Goal: Information Seeking & Learning: Learn about a topic

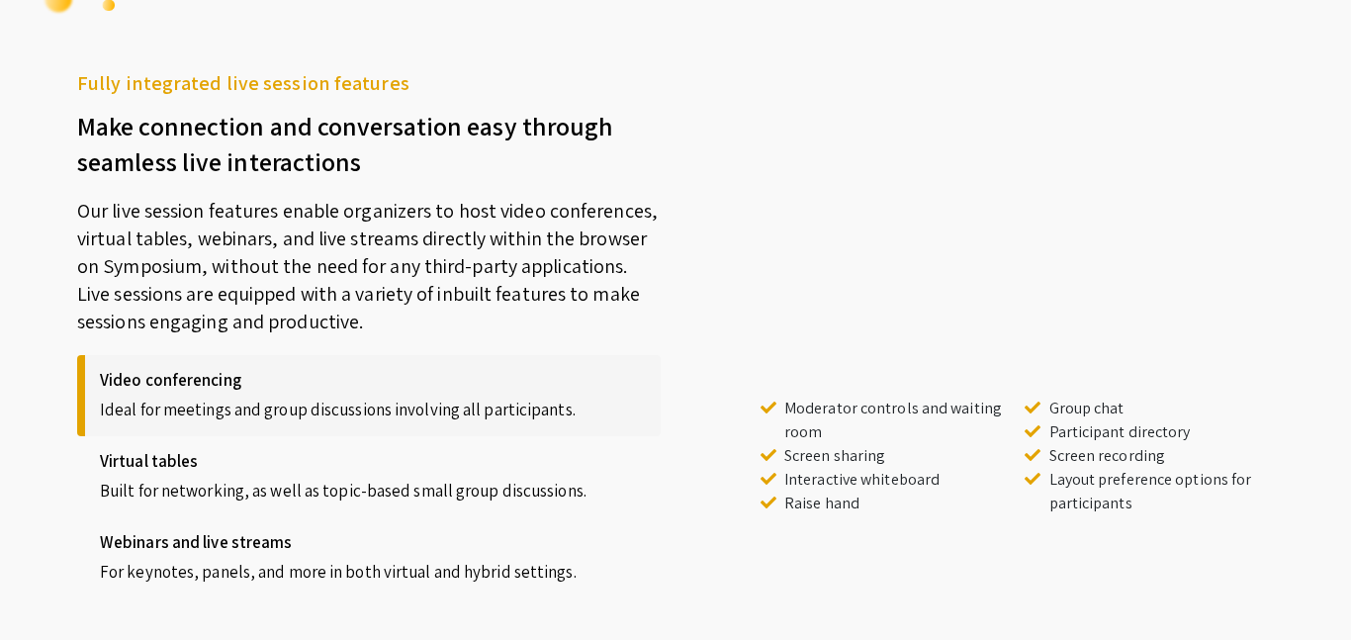
scroll to position [1665, 0]
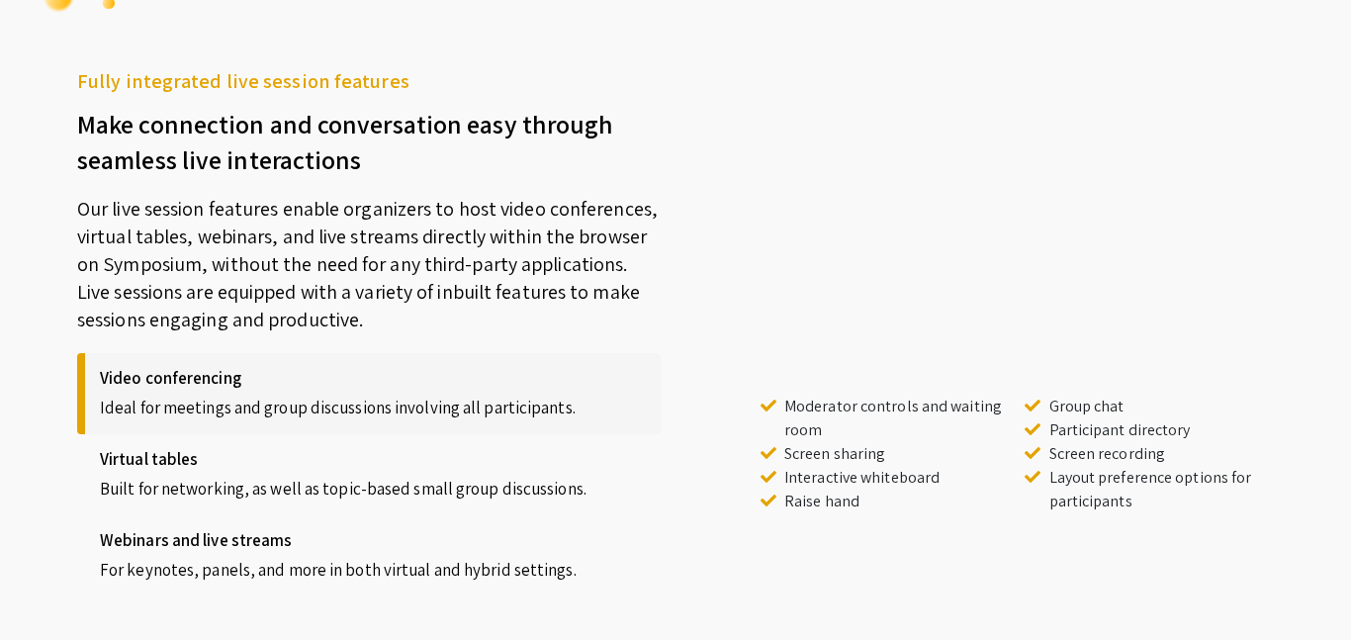
click at [434, 196] on p "Our live session features enable organizers to host video conferences, virtual …" at bounding box center [369, 255] width 584 height 156
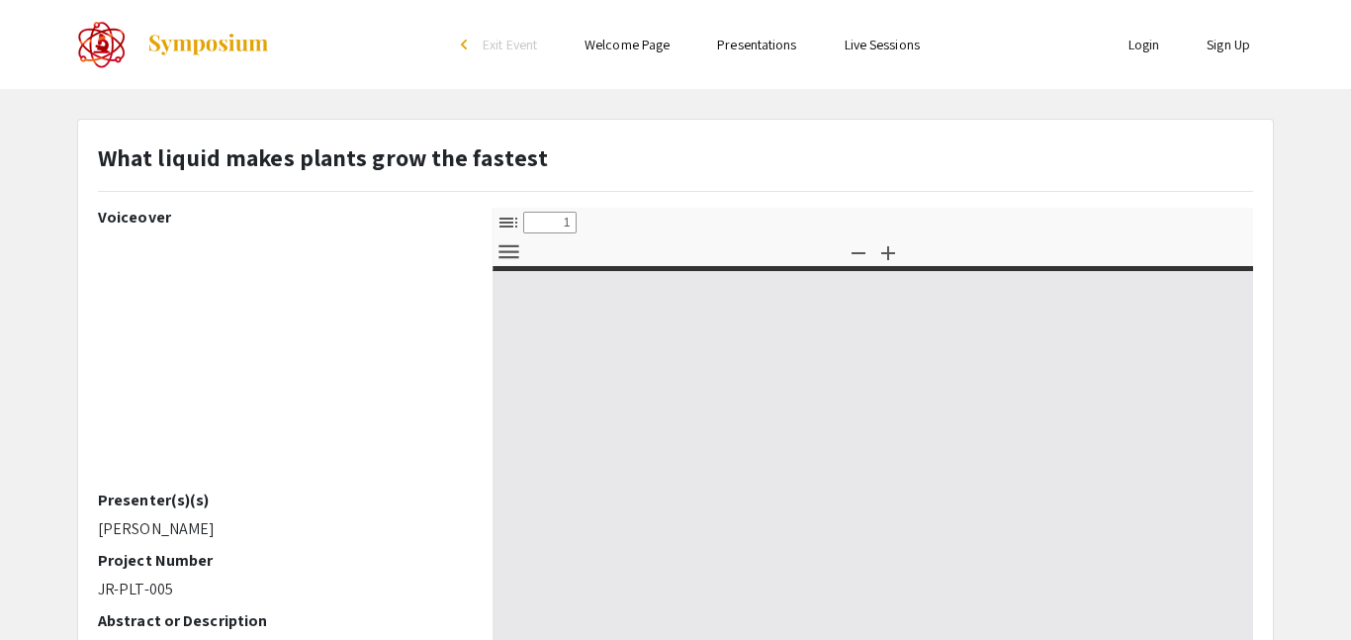
select select "custom"
type input "0"
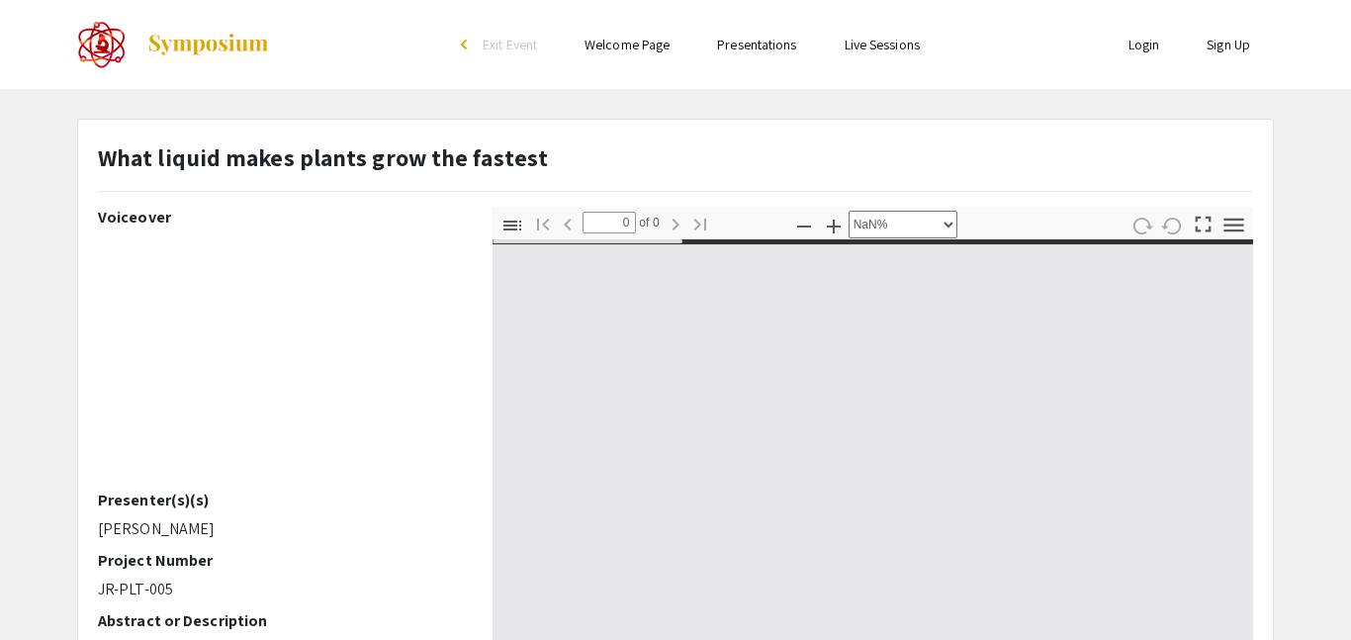
select select "auto"
type input "1"
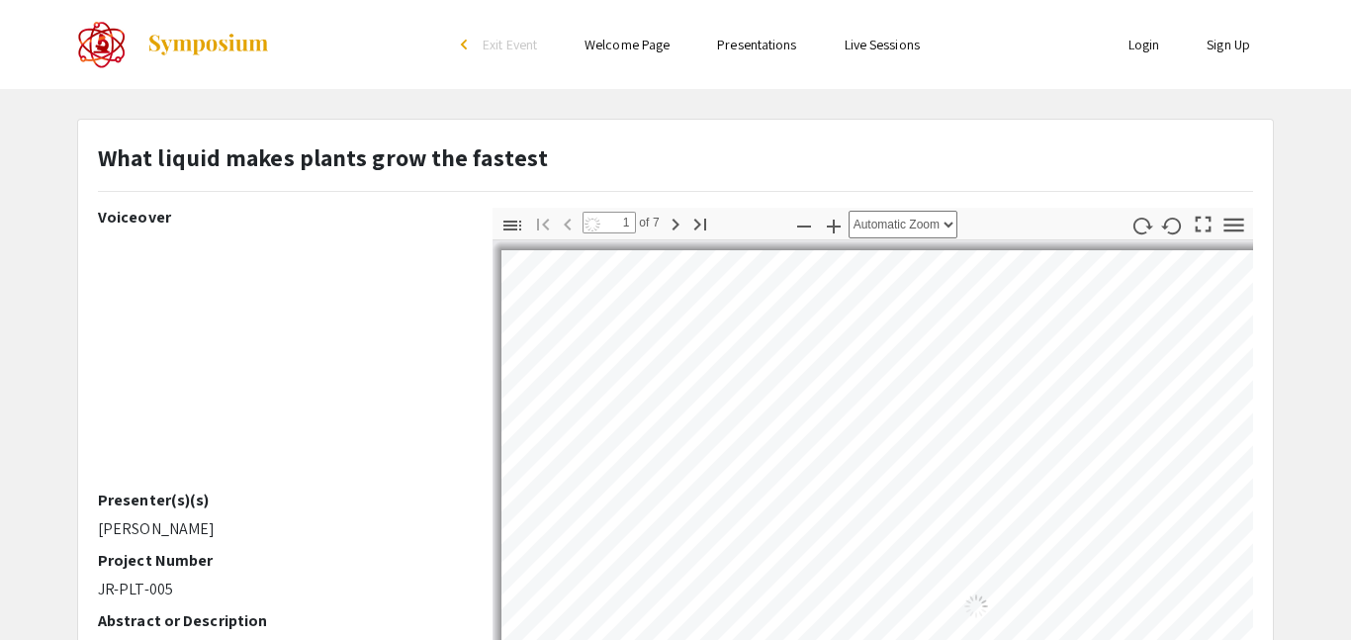
select select "auto"
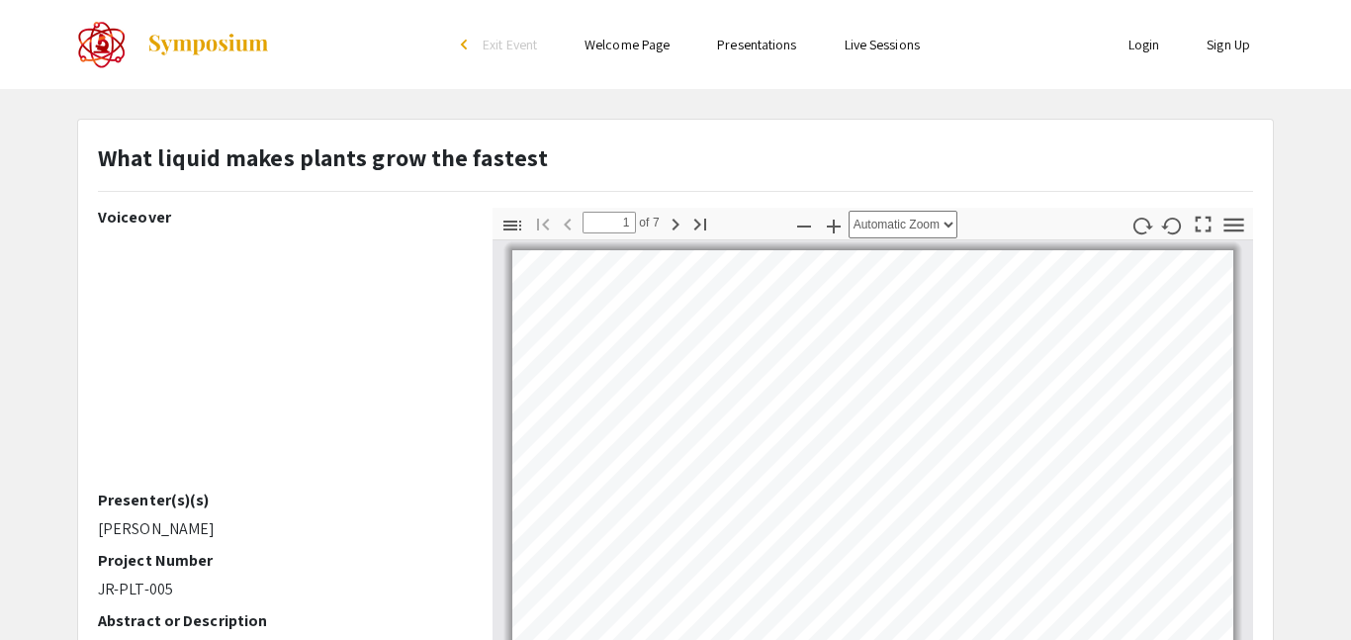
scroll to position [2, 0]
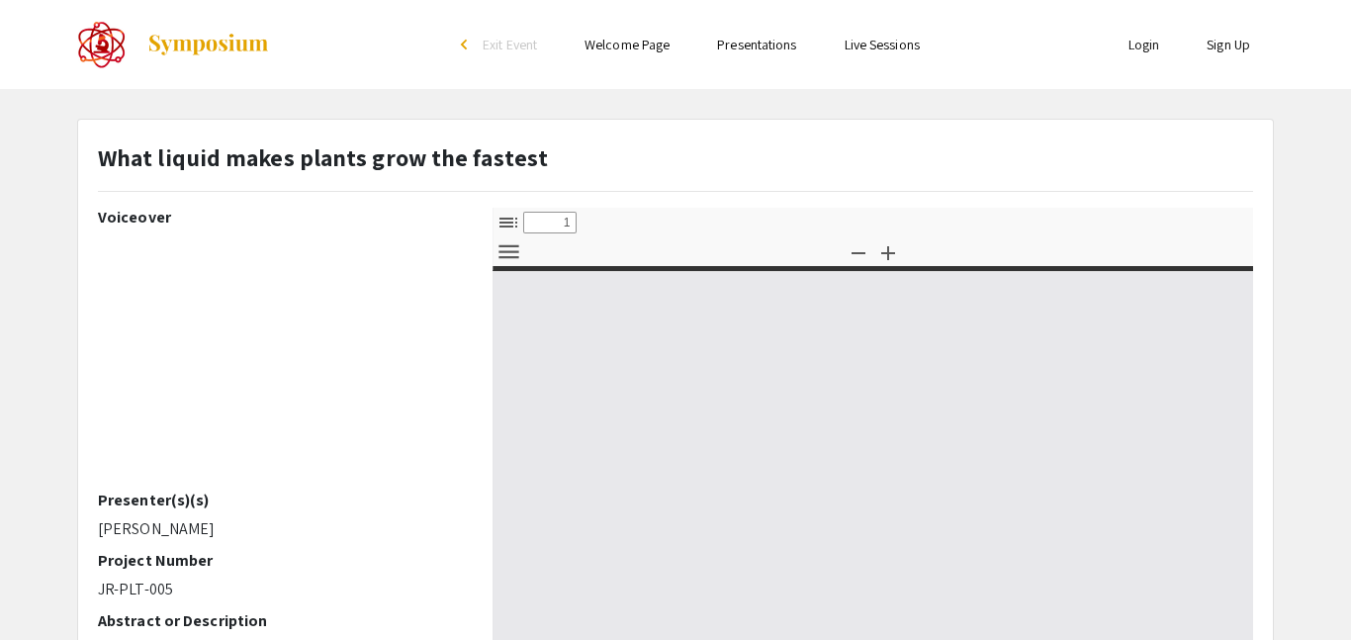
select select "custom"
type input "0"
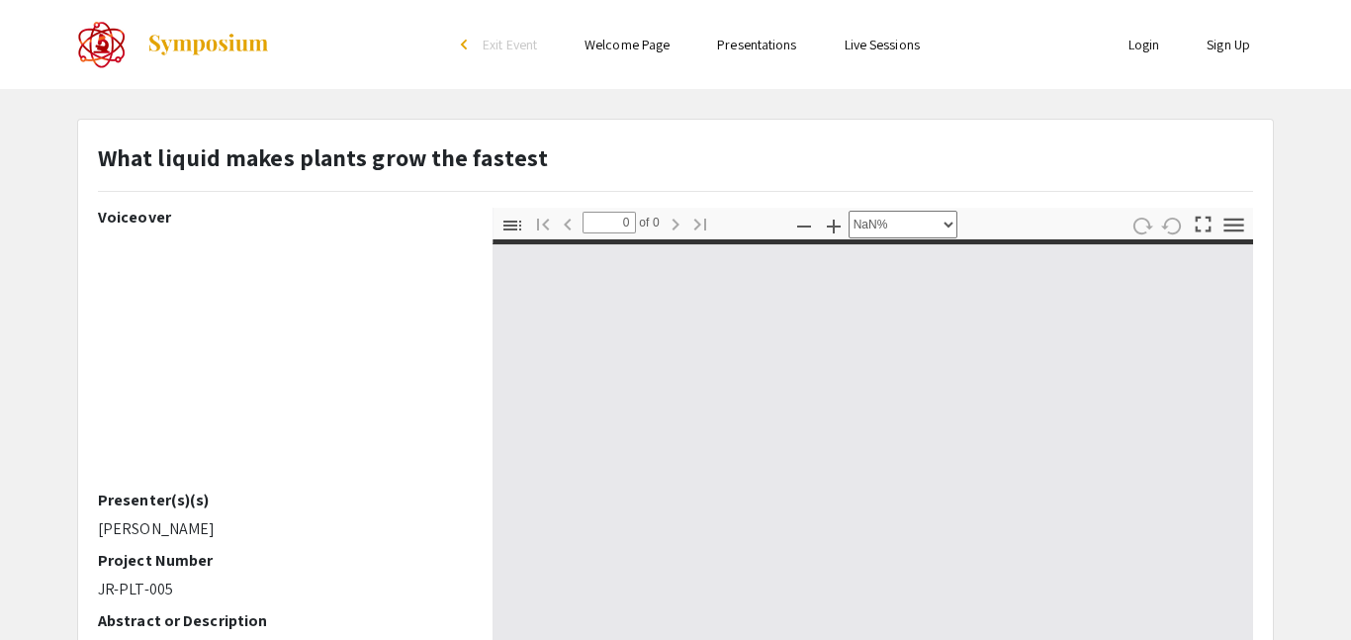
select select "auto"
type input "1"
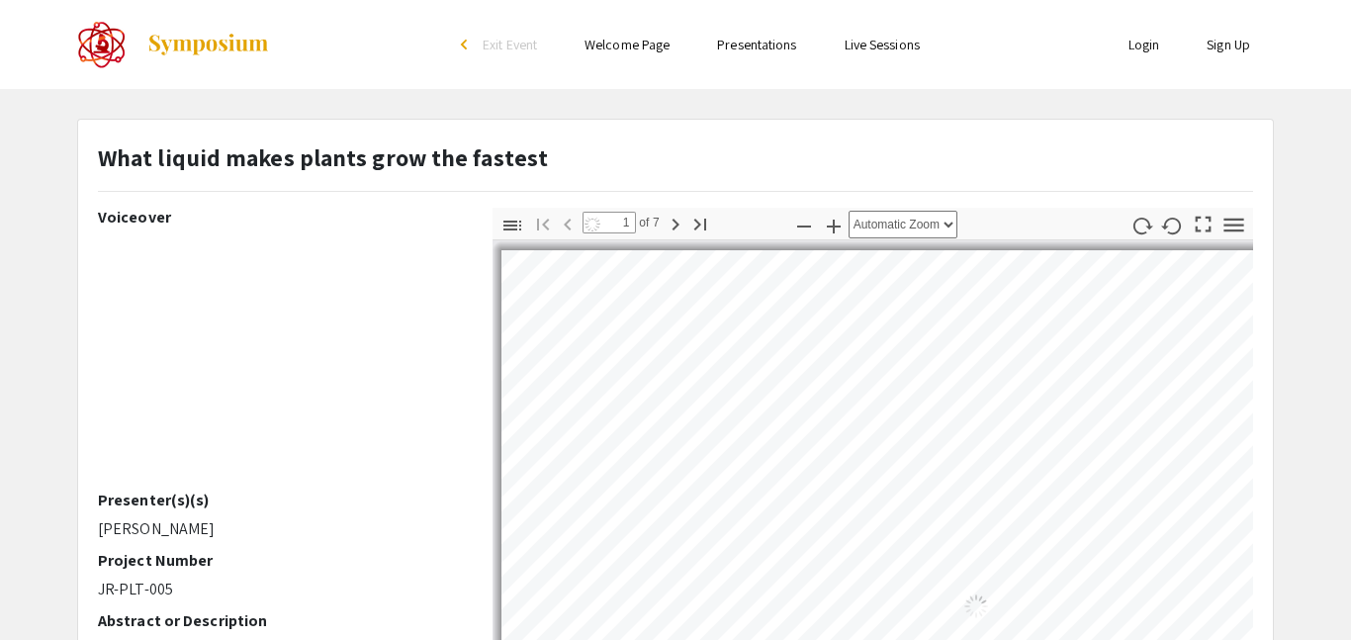
select select "auto"
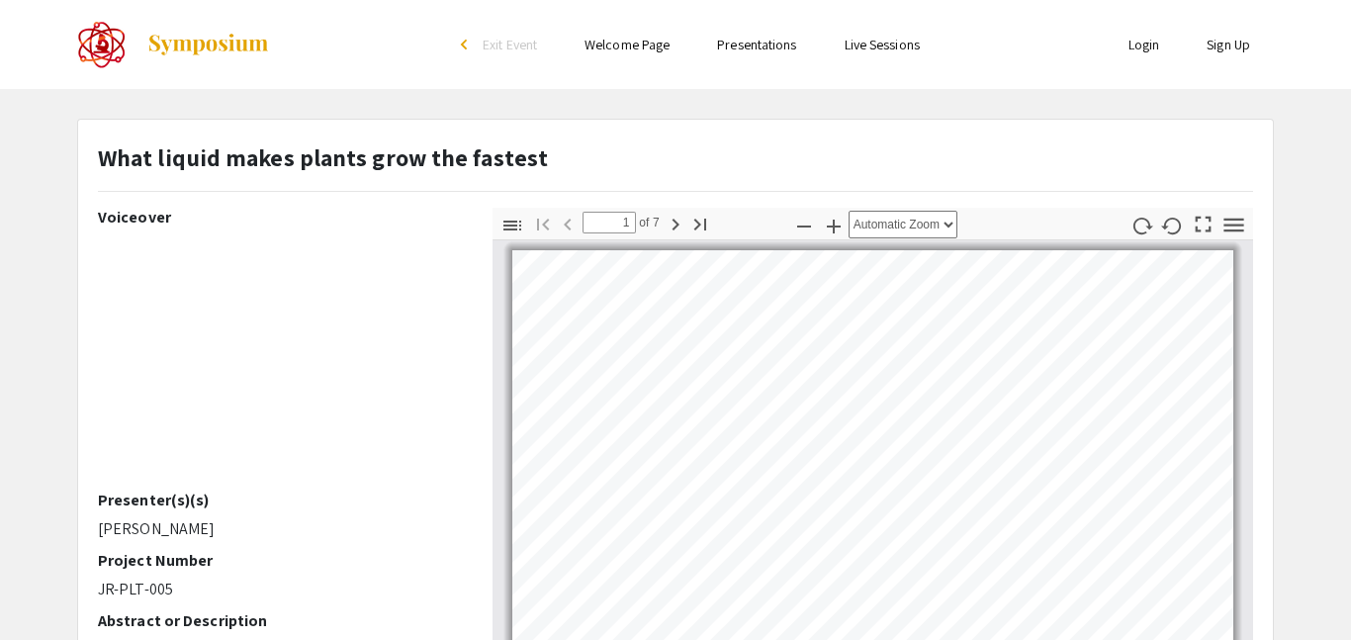
scroll to position [2, 0]
click at [524, 55] on li "arrow_back_ios Exit Event" at bounding box center [504, 45] width 114 height 24
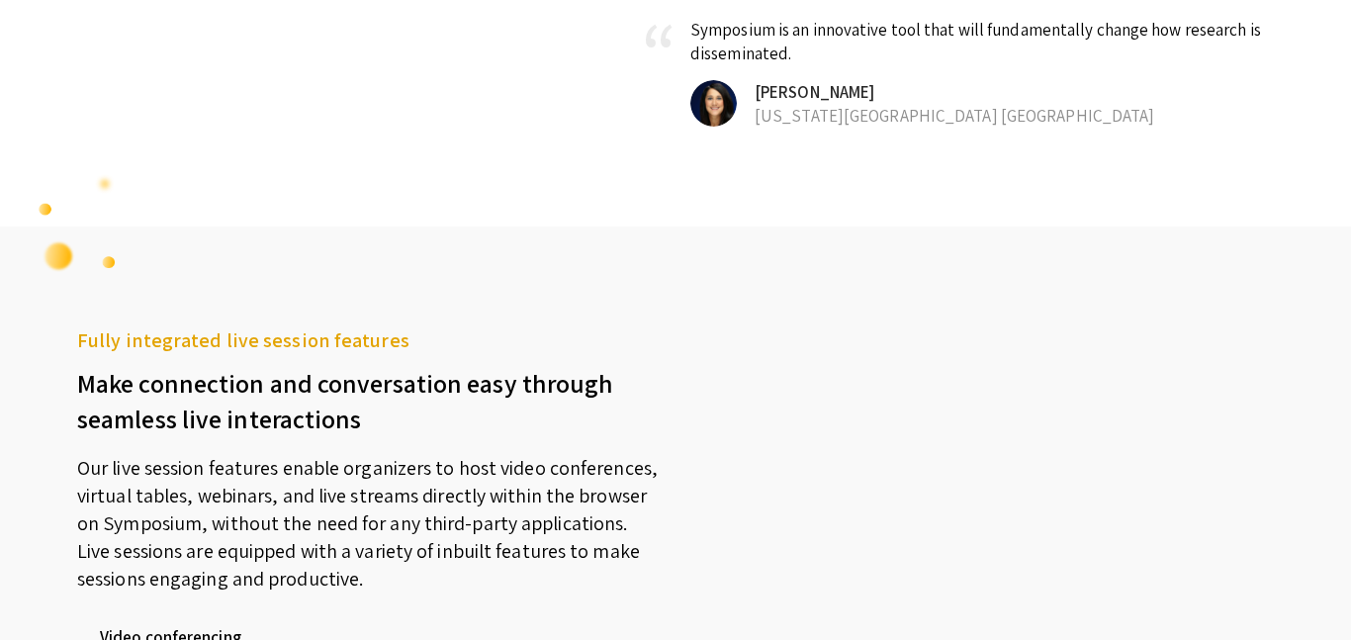
scroll to position [2079, 0]
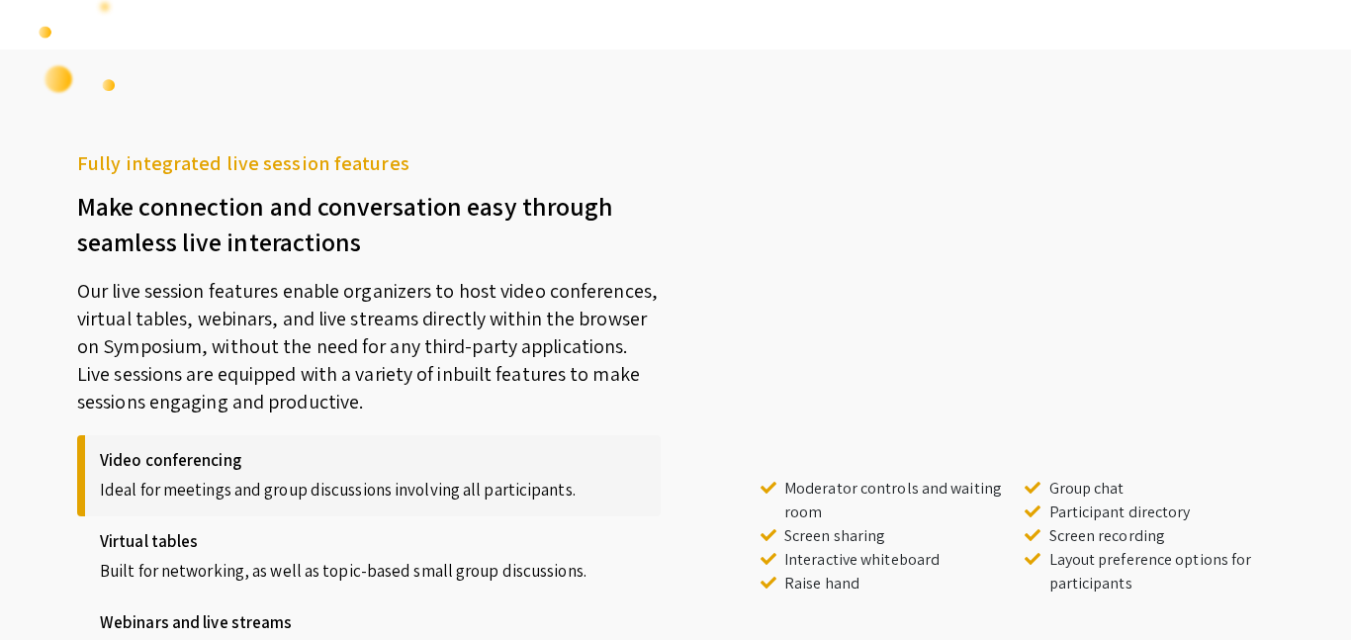
scroll to position [1468, 0]
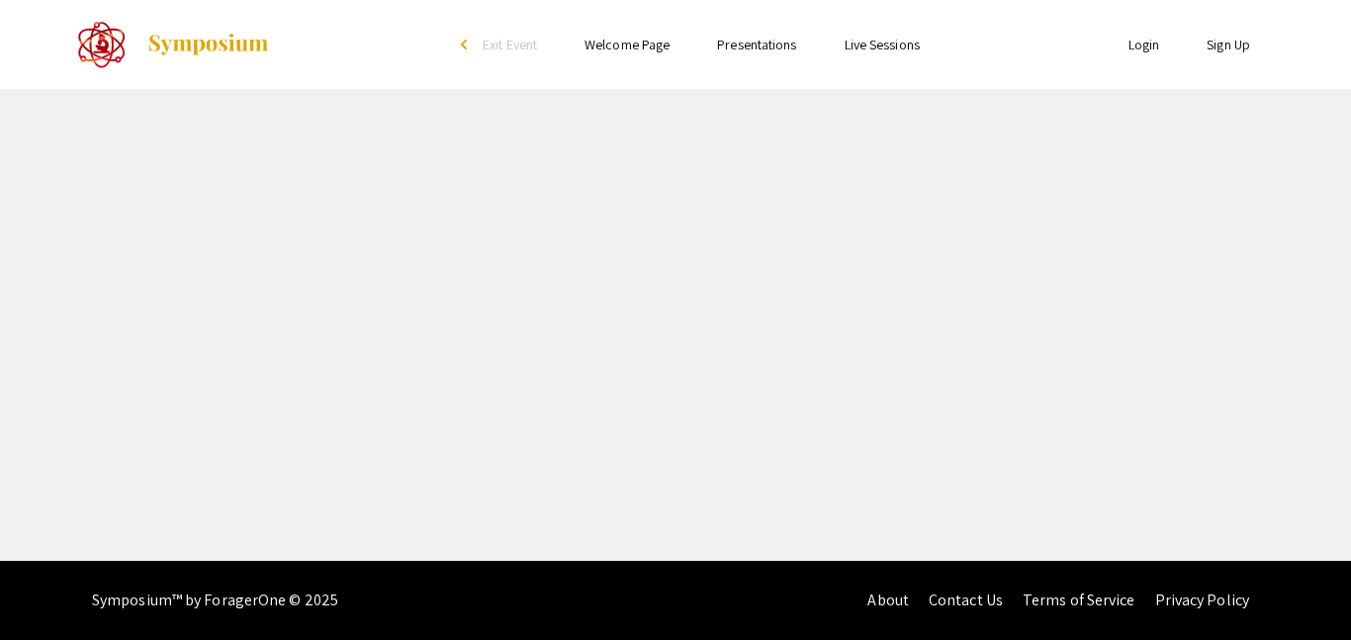
select select "custom"
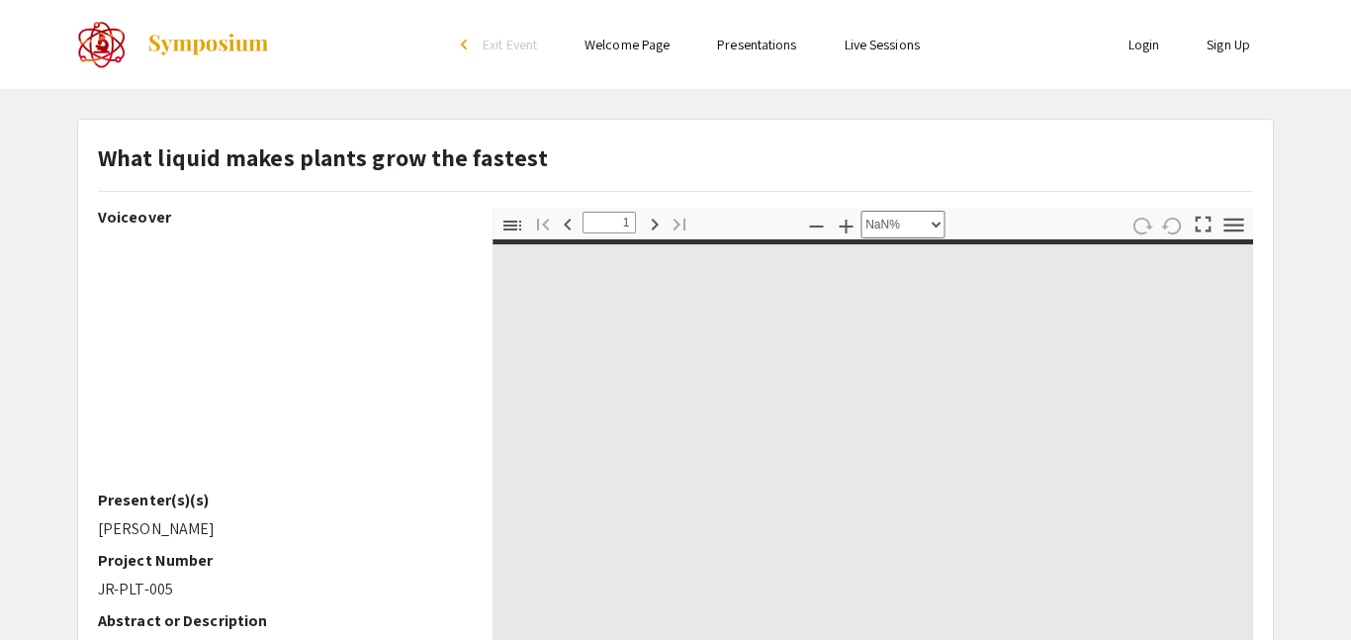
type input "0"
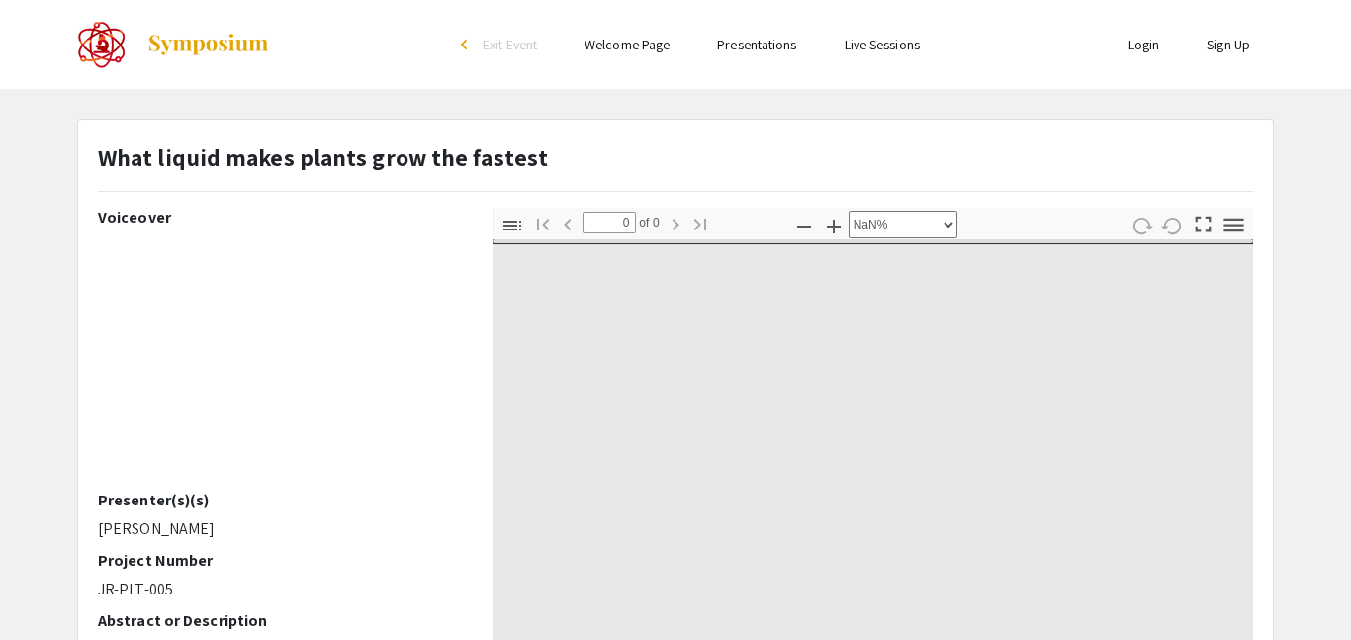
select select "auto"
type input "1"
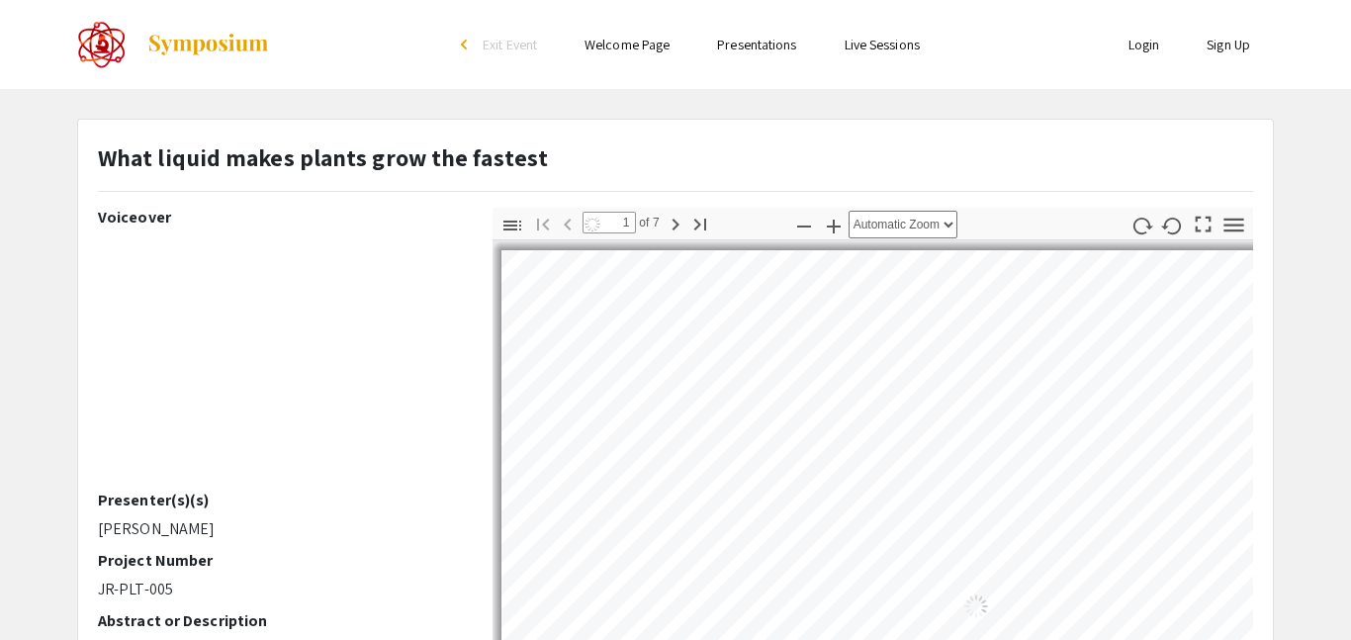
select select "auto"
